Goal: Find specific page/section: Find specific page/section

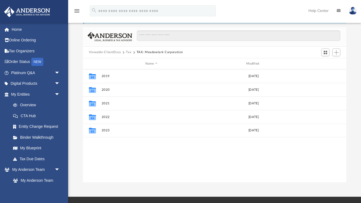
scroll to position [124, 263]
click at [128, 145] on div "Collaborated Folder 2019 Wed Sep 1 2021 Collaborated Folder 2020 Thu Sep 30 202…" at bounding box center [214, 125] width 263 height 113
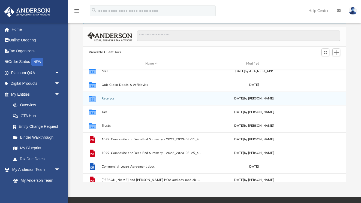
scroll to position [60, 0]
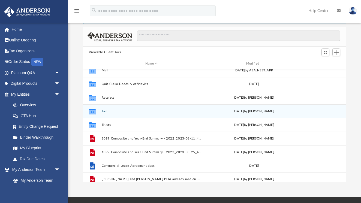
click at [92, 112] on icon "grid" at bounding box center [92, 112] width 7 height 6
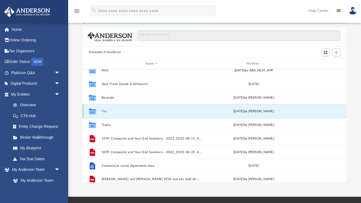
click at [92, 112] on icon "grid" at bounding box center [92, 112] width 7 height 6
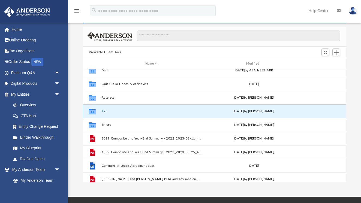
click at [104, 110] on button "Tax" at bounding box center [151, 112] width 100 height 4
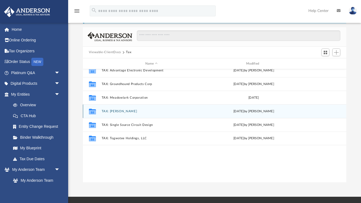
scroll to position [0, 0]
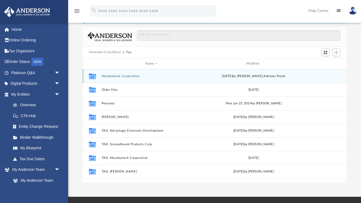
click at [92, 76] on icon "grid" at bounding box center [92, 77] width 7 height 6
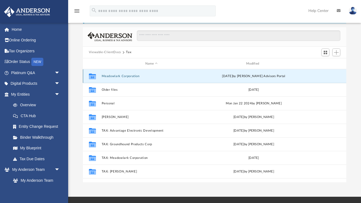
click at [92, 76] on icon "grid" at bounding box center [92, 77] width 7 height 4
click at [110, 77] on button "Meadowlark Corporation" at bounding box center [151, 76] width 100 height 4
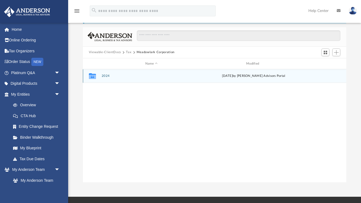
click at [107, 75] on button "2024" at bounding box center [151, 76] width 100 height 4
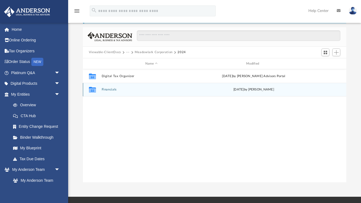
click at [105, 92] on div "Collaborated Folder Financials [DATE] by [PERSON_NAME]" at bounding box center [214, 90] width 263 height 14
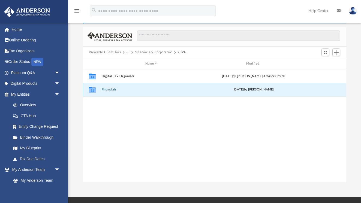
click at [110, 90] on button "Financials" at bounding box center [151, 90] width 100 height 4
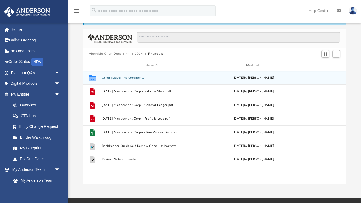
scroll to position [29, 0]
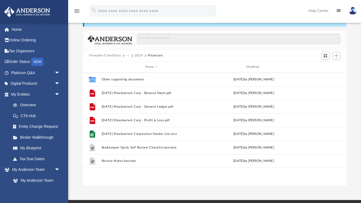
click at [136, 56] on button "2024" at bounding box center [139, 55] width 8 height 5
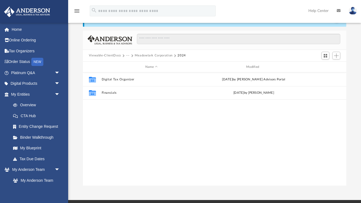
click at [128, 56] on button "···" at bounding box center [128, 55] width 4 height 5
click at [126, 56] on button "···" at bounding box center [128, 55] width 4 height 5
click at [111, 56] on button "Viewable-ClientDocs" at bounding box center [105, 55] width 32 height 5
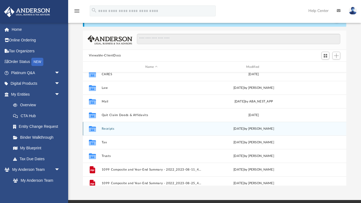
scroll to position [33, 0]
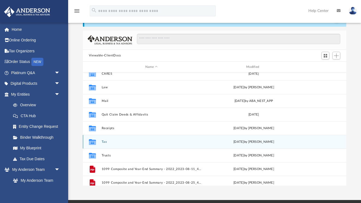
click at [104, 142] on button "Tax" at bounding box center [151, 142] width 100 height 4
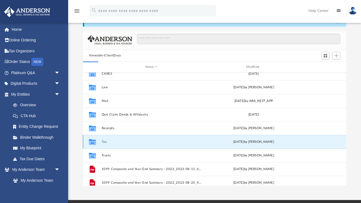
scroll to position [0, 0]
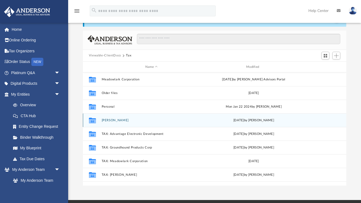
click at [110, 119] on button "[PERSON_NAME]" at bounding box center [151, 121] width 100 height 4
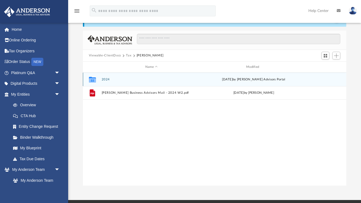
click at [106, 79] on button "2024" at bounding box center [151, 80] width 100 height 4
click at [111, 81] on div "Collaborated Folder Digital Tax Organizer [DATE] by [PERSON_NAME] Advisors Port…" at bounding box center [214, 79] width 263 height 14
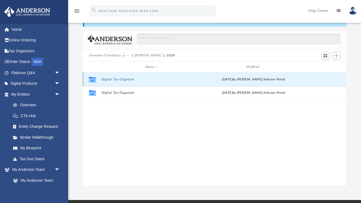
click at [111, 80] on button "Digital Tax Organizer" at bounding box center [151, 80] width 100 height 4
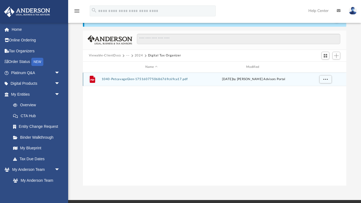
click at [110, 80] on button "1040-PetcavageGlen-1751607750686769c69ca17.pdf" at bounding box center [151, 80] width 100 height 4
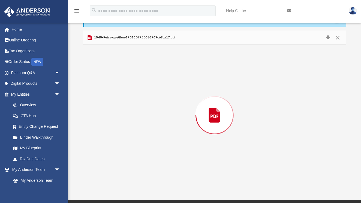
click at [110, 80] on div "Preview" at bounding box center [214, 115] width 263 height 141
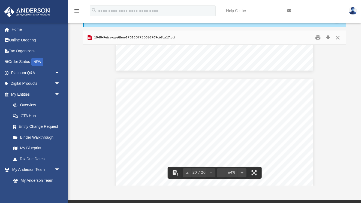
scroll to position [2929, 0]
click at [338, 37] on button "Close" at bounding box center [338, 37] width 10 height 8
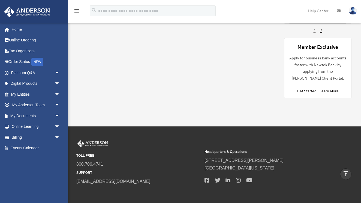
scroll to position [558, 0]
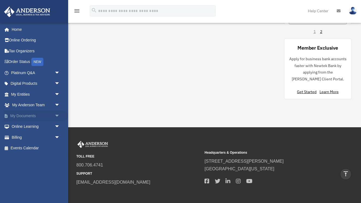
click at [33, 114] on link "My Documents arrow_drop_down" at bounding box center [36, 115] width 64 height 11
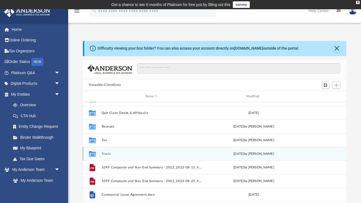
scroll to position [64, 0]
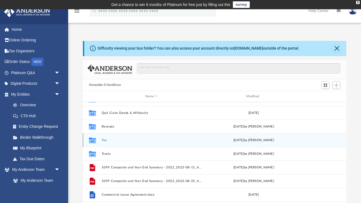
click at [92, 140] on icon "grid" at bounding box center [92, 141] width 7 height 4
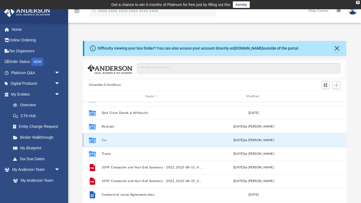
click at [105, 139] on button "Tax" at bounding box center [151, 140] width 100 height 4
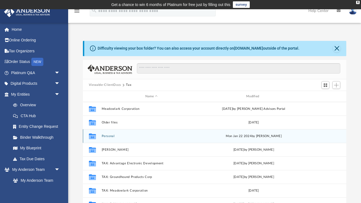
scroll to position [0, 0]
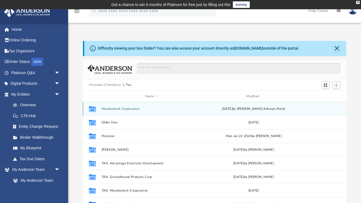
click at [125, 109] on button "Meadowlark Corporation" at bounding box center [151, 109] width 100 height 4
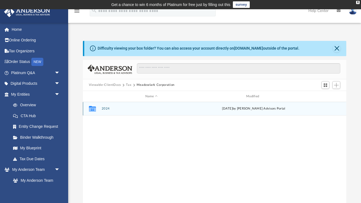
click at [106, 108] on button "2024" at bounding box center [151, 109] width 100 height 4
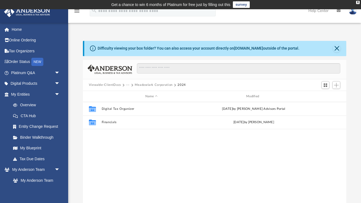
click at [126, 86] on button "···" at bounding box center [128, 85] width 4 height 5
click at [126, 84] on button "···" at bounding box center [128, 85] width 4 height 5
click at [130, 96] on li "Tax" at bounding box center [130, 95] width 5 height 6
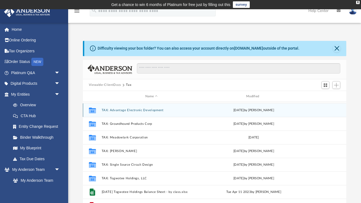
scroll to position [53, 0]
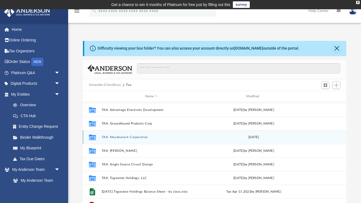
click at [110, 137] on button "TAX: Meadowlark Corporation" at bounding box center [151, 137] width 100 height 4
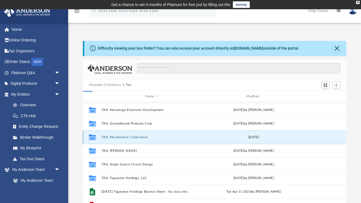
scroll to position [0, 0]
